Goal: Check status: Check status

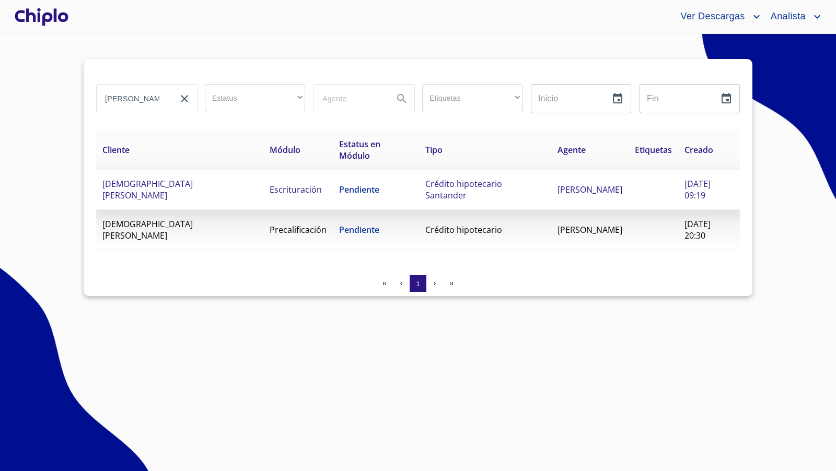
click at [221, 184] on td "[DEMOGRAPHIC_DATA][PERSON_NAME]" at bounding box center [179, 190] width 167 height 40
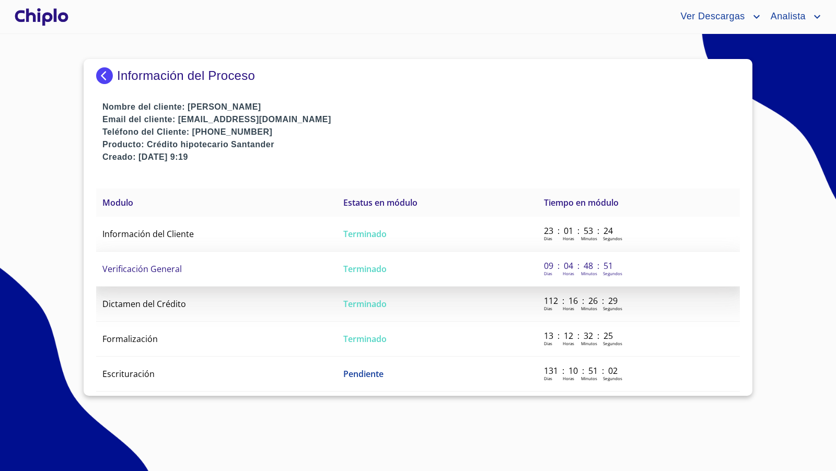
click at [163, 272] on span "Verificación General" at bounding box center [141, 268] width 79 height 11
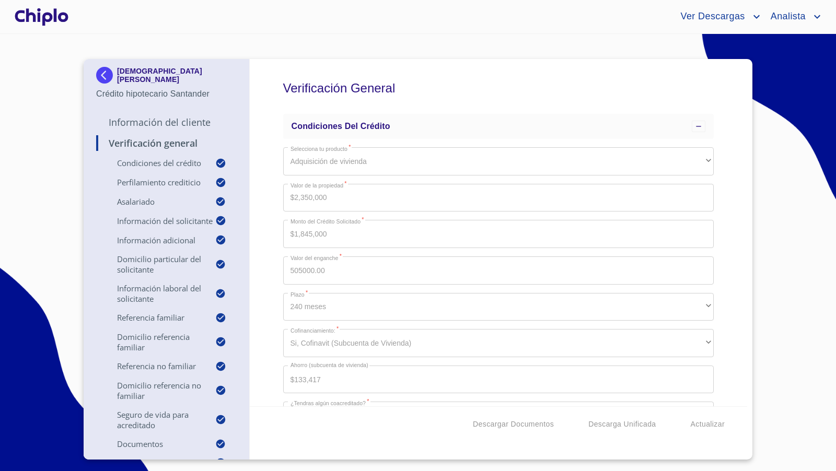
click at [720, 262] on div "Verificación General Condiciones del Crédito Selecciona tu producto   * Adquisi…" at bounding box center [499, 232] width 498 height 347
click at [721, 258] on div "Verificación General Condiciones del Crédito Selecciona tu producto   * Adquisi…" at bounding box center [499, 232] width 498 height 347
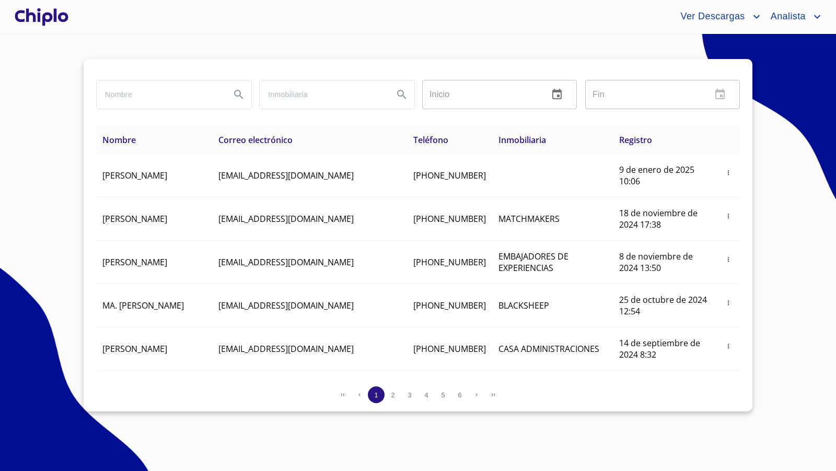
click at [46, 18] on div at bounding box center [42, 16] width 58 height 33
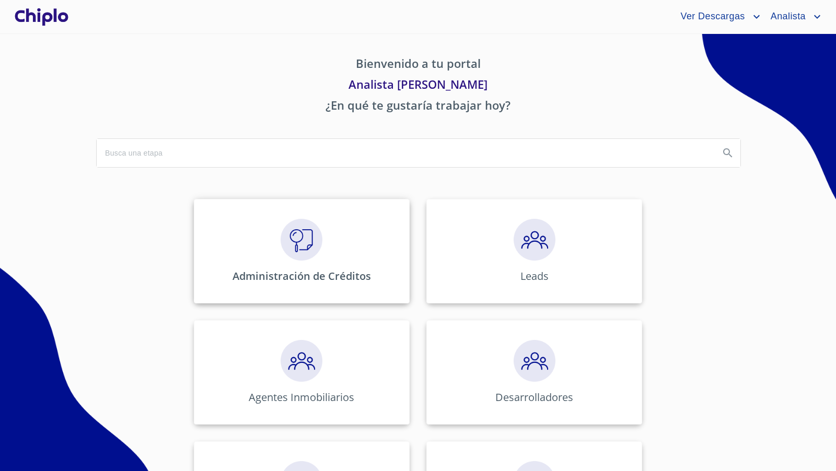
click at [302, 248] on img at bounding box center [301, 240] width 42 height 42
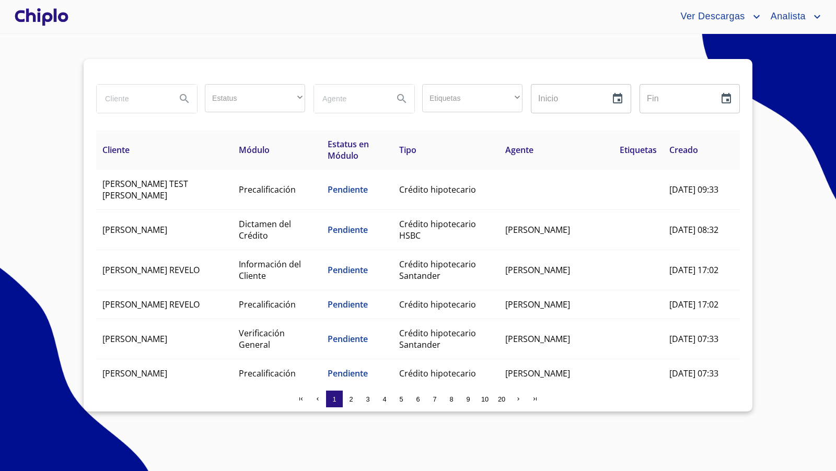
click at [143, 97] on input "search" at bounding box center [132, 99] width 71 height 28
type input "pala"
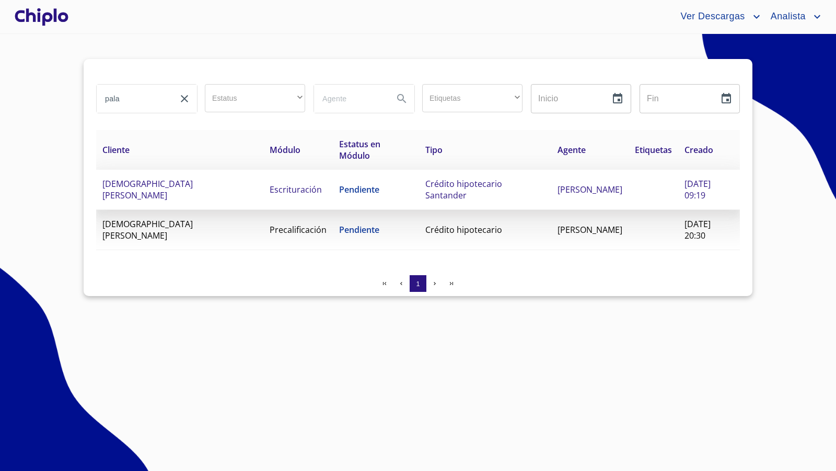
click at [250, 191] on td "[DEMOGRAPHIC_DATA][PERSON_NAME]" at bounding box center [179, 190] width 167 height 40
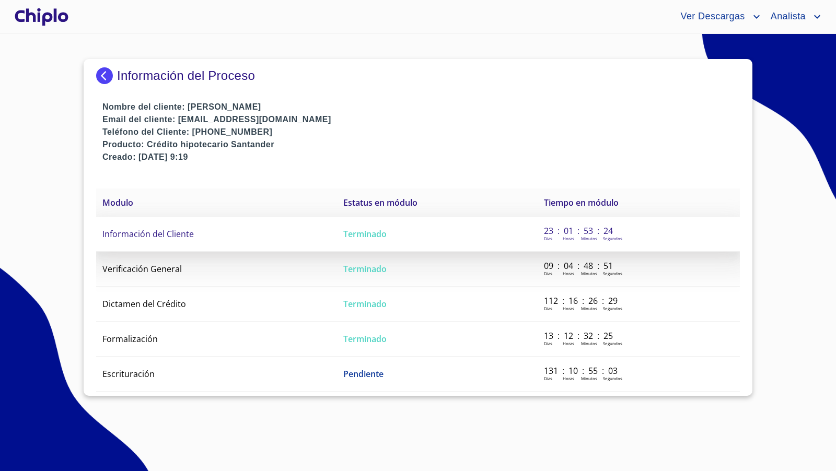
click at [154, 238] on span "Información del Cliente" at bounding box center [147, 233] width 91 height 11
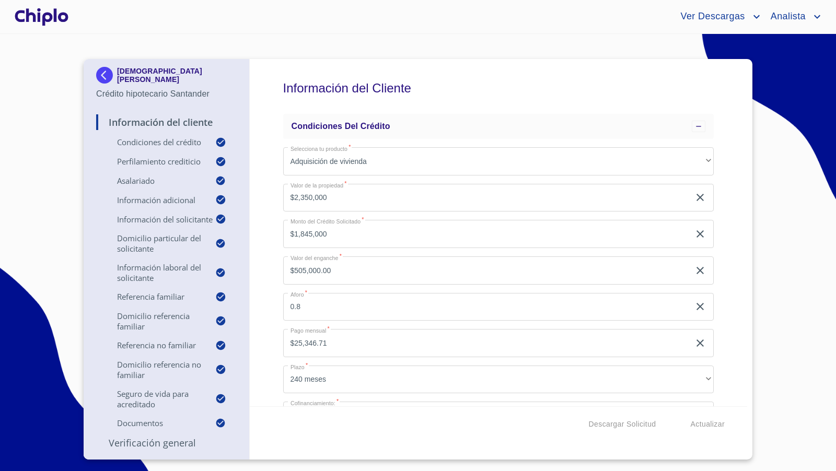
click at [726, 261] on div "Información del Cliente Condiciones del Crédito Selecciona tu producto   * Adqu…" at bounding box center [499, 232] width 498 height 347
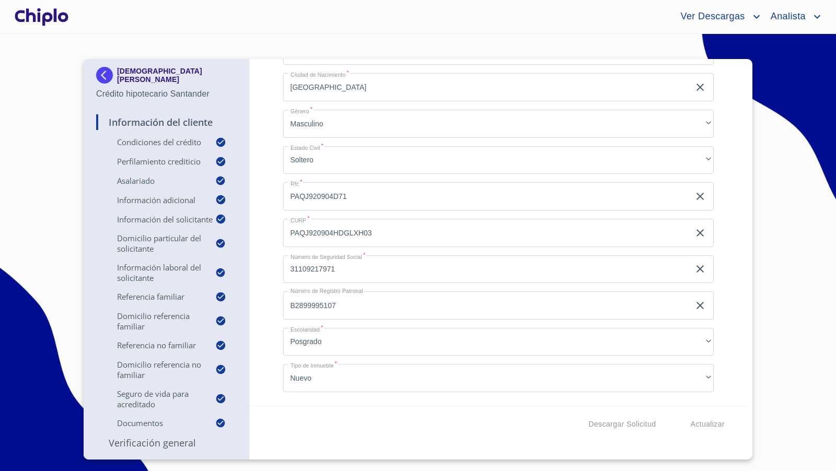
scroll to position [75, 0]
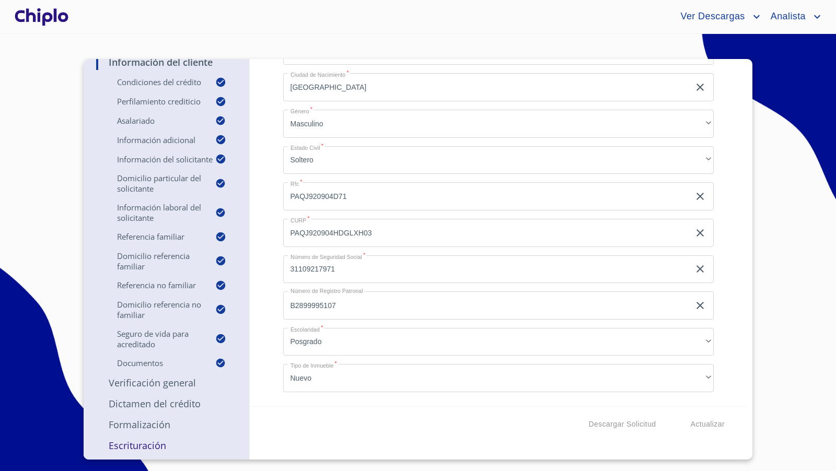
click at [148, 444] on p "Escrituración" at bounding box center [166, 445] width 140 height 13
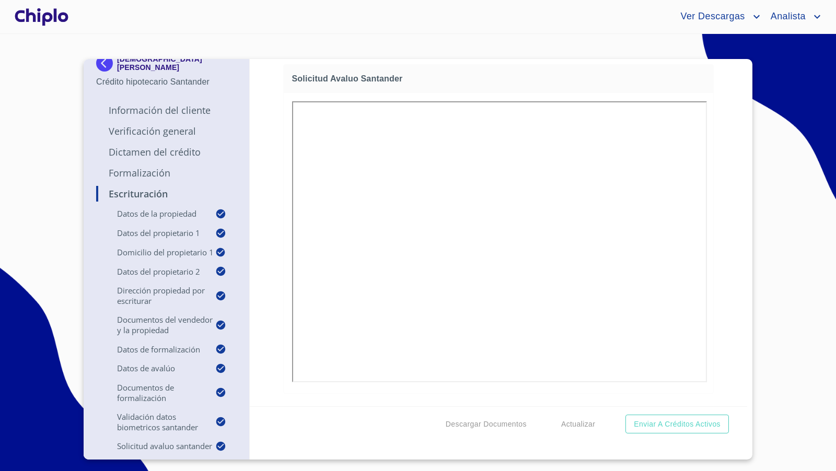
scroll to position [10021, 0]
click at [707, 285] on div "Escrituración Datos de la propiedad Tipo de propiedad   * CASA EN CONDOMINIO ​ …" at bounding box center [499, 232] width 498 height 347
click at [709, 242] on div "Escrituración Datos de la propiedad Tipo de propiedad   * CASA EN CONDOMINIO ​ …" at bounding box center [499, 232] width 498 height 347
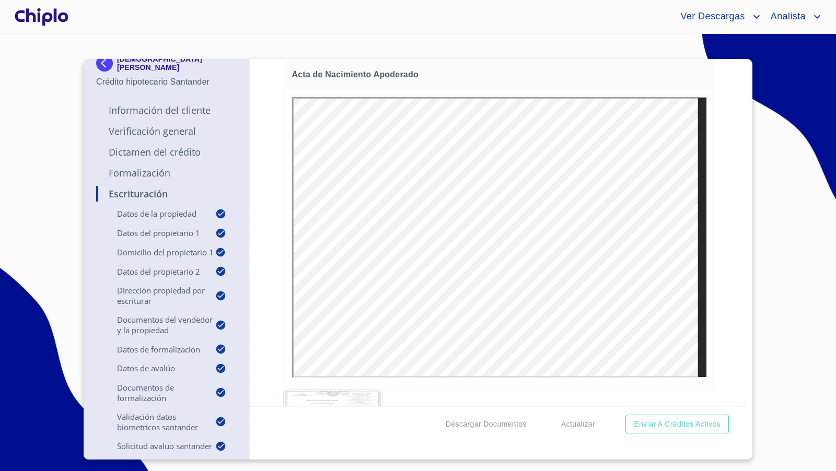
scroll to position [3251, 0]
click at [714, 297] on div "Escrituración Datos de la propiedad Tipo de propiedad   * CASA EN CONDOMINIO ​ …" at bounding box center [499, 232] width 498 height 347
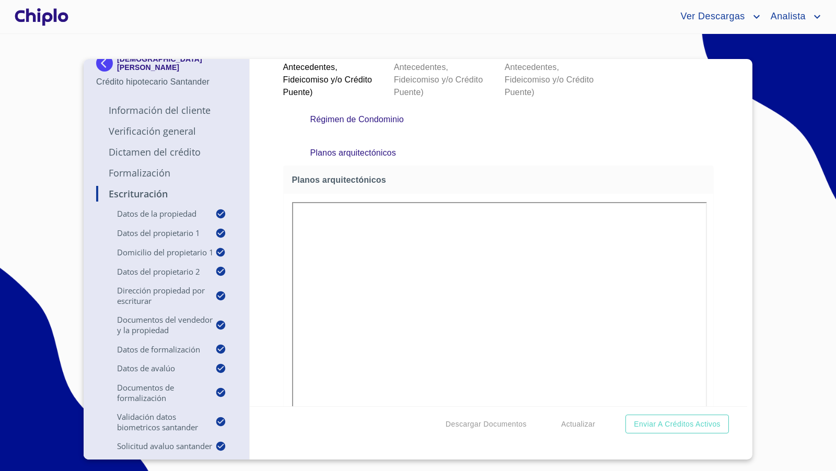
scroll to position [5919, 0]
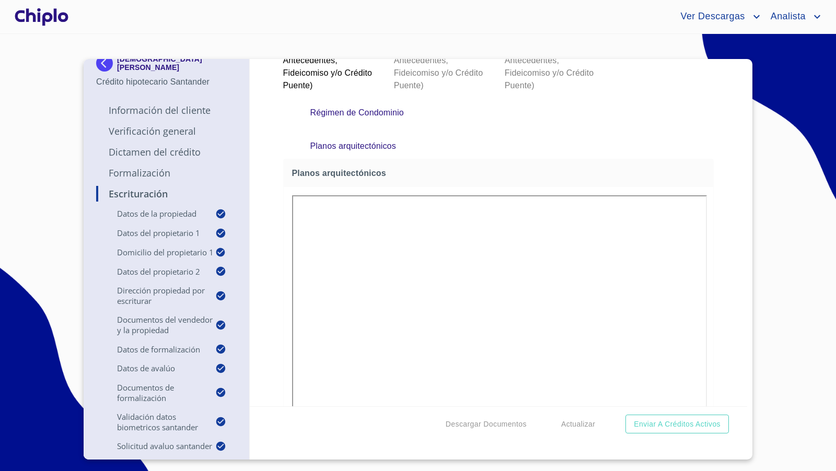
click at [706, 296] on div "Escrituración Datos de la propiedad Tipo de propiedad   * CASA EN CONDOMINIO ​ …" at bounding box center [499, 232] width 498 height 347
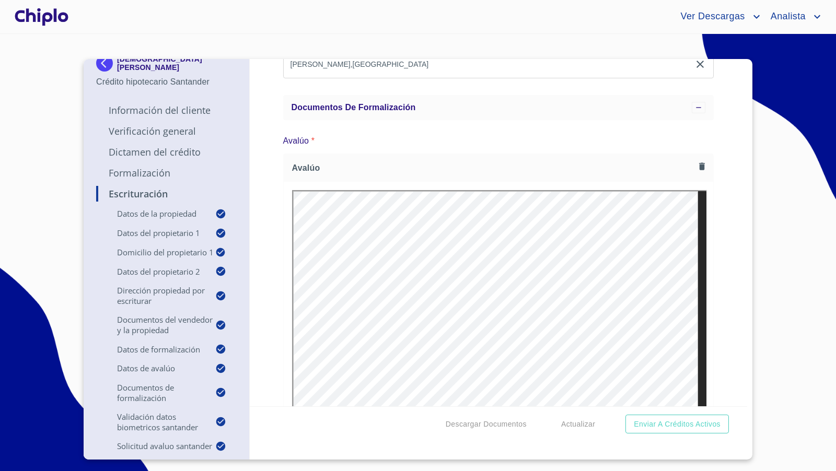
scroll to position [6643, 0]
click at [135, 125] on p "Verificación General" at bounding box center [166, 131] width 140 height 13
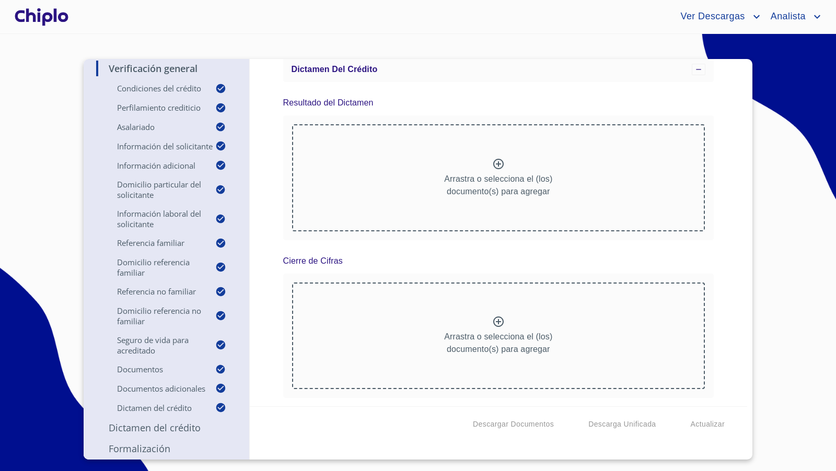
scroll to position [6578, 0]
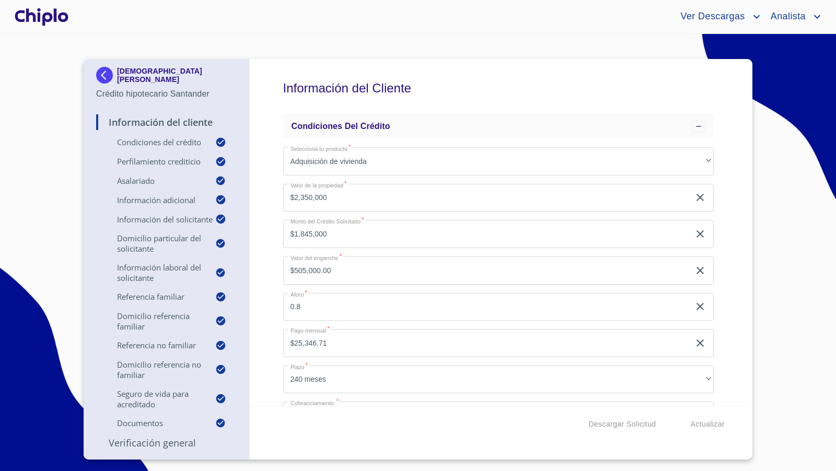
click at [266, 237] on div "Información del Cliente Condiciones del Crédito Selecciona tu producto   * Adqu…" at bounding box center [499, 232] width 498 height 347
